Goal: Task Accomplishment & Management: Manage account settings

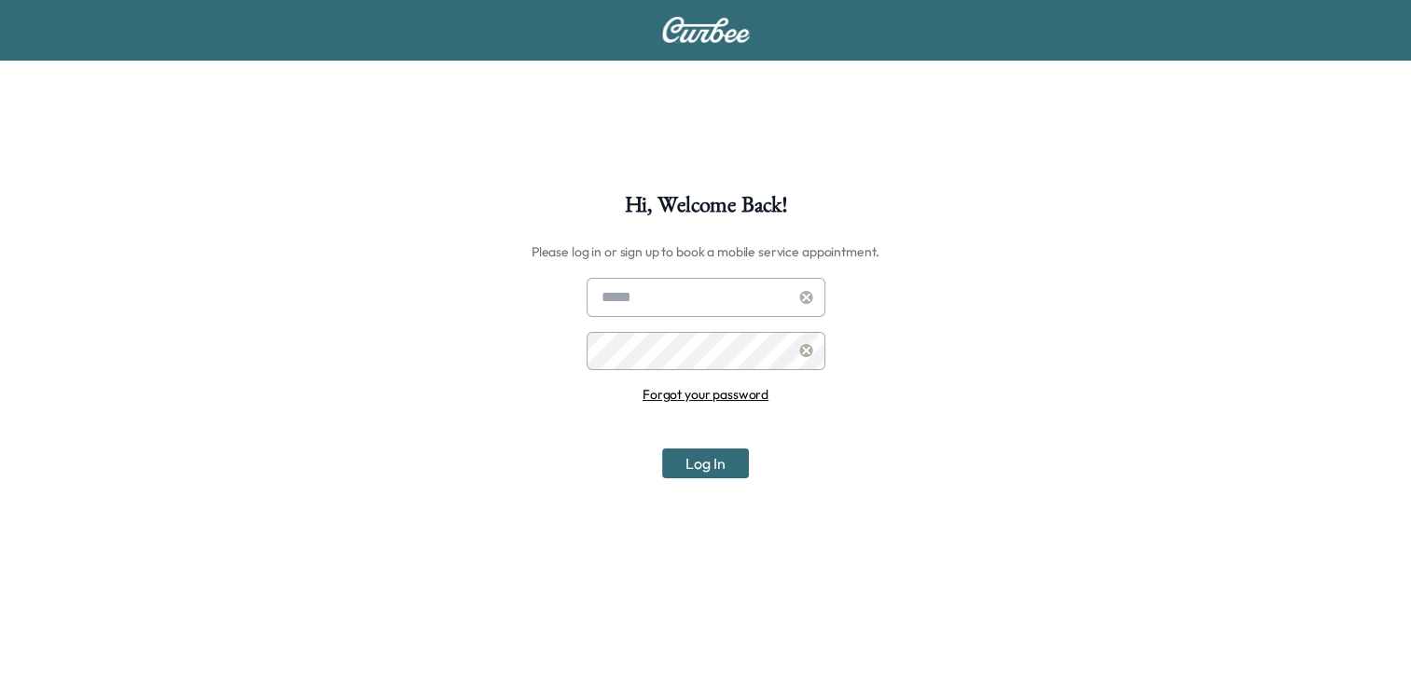
type input "**********"
click at [697, 476] on button "Log In" at bounding box center [705, 463] width 87 height 30
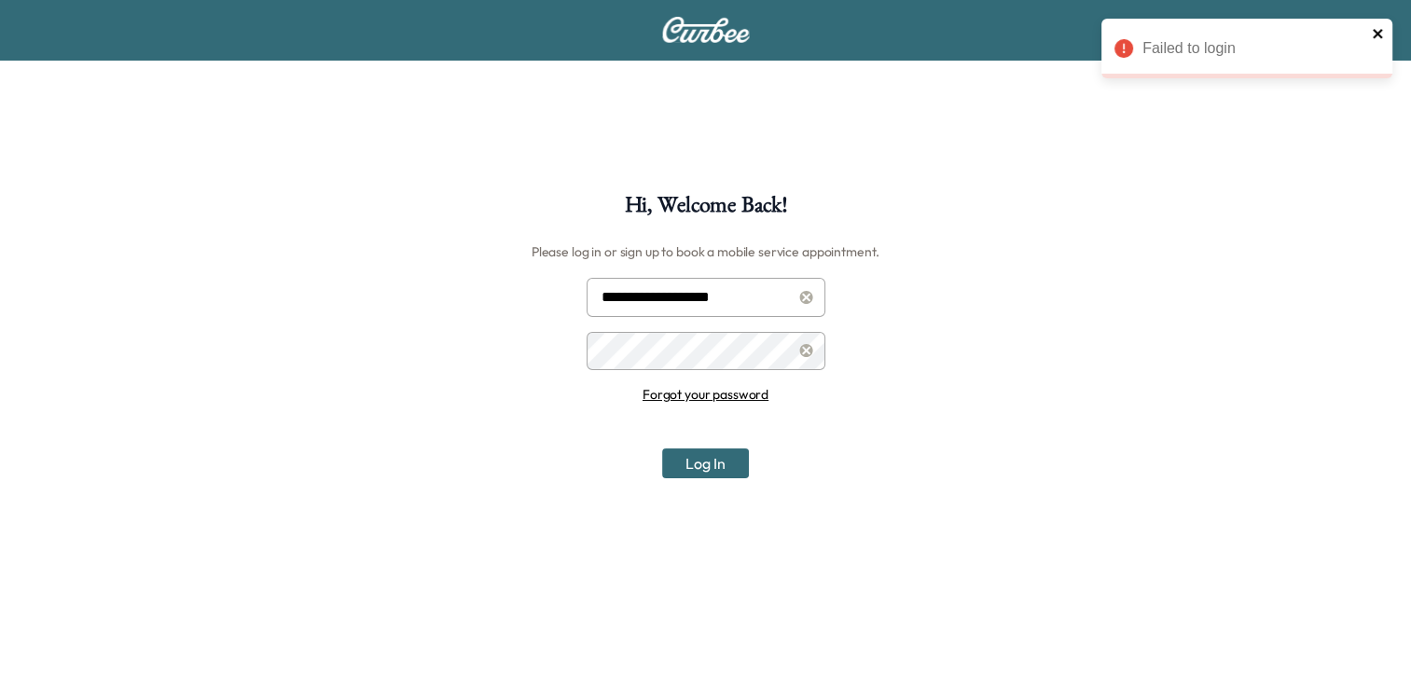
click at [1372, 35] on icon "close" at bounding box center [1378, 33] width 13 height 15
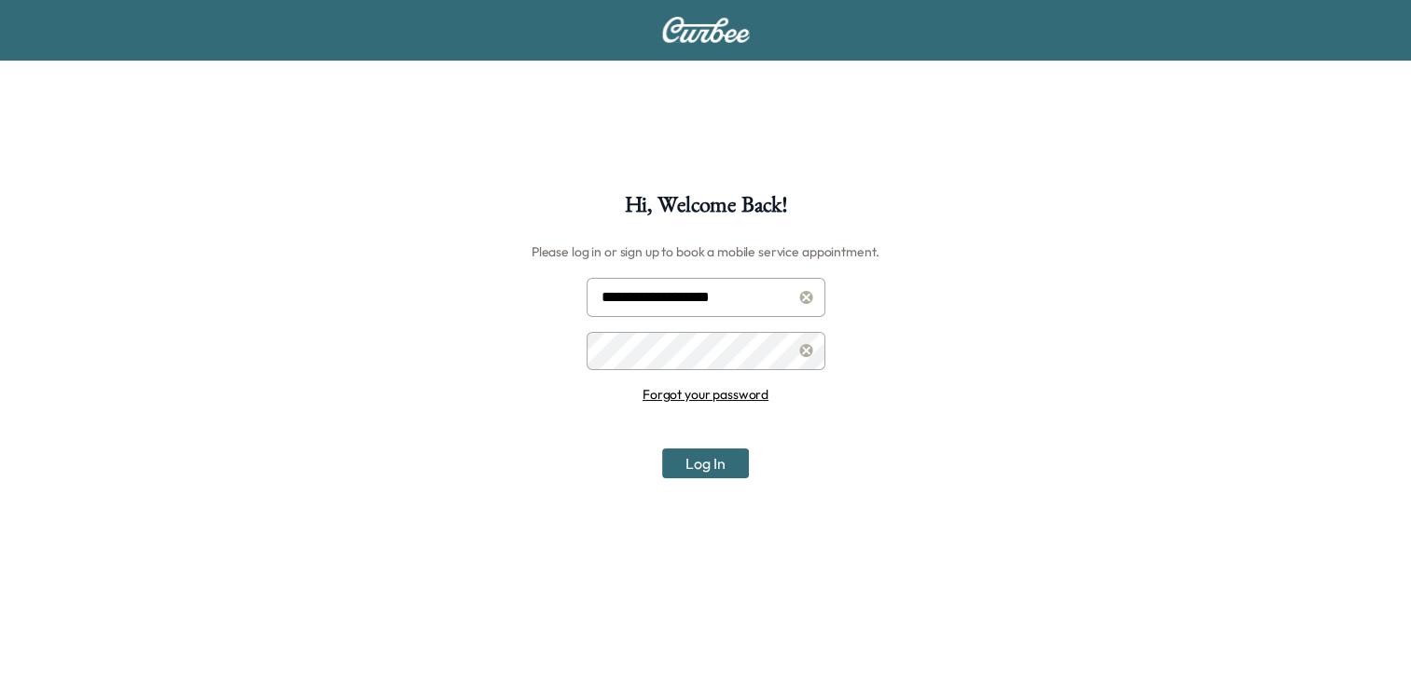
click at [1044, 21] on div at bounding box center [705, 30] width 1411 height 60
click at [700, 466] on button "Log In" at bounding box center [705, 463] width 87 height 30
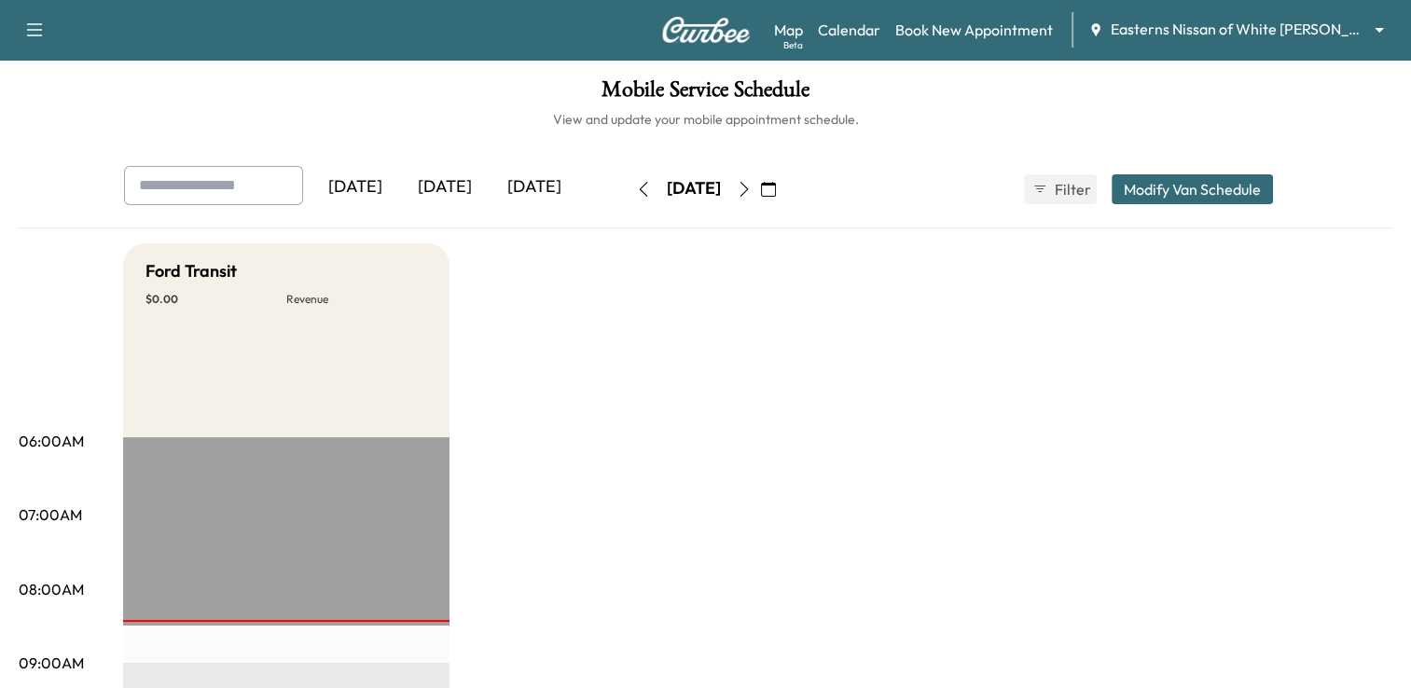
click at [42, 40] on icon "button" at bounding box center [34, 30] width 22 height 22
click at [38, 113] on button "Log Out" at bounding box center [66, 105] width 70 height 30
